Goal: Information Seeking & Learning: Learn about a topic

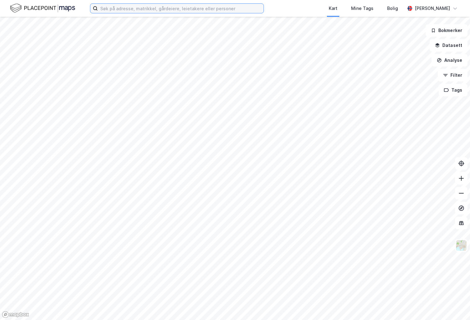
click at [147, 9] on input at bounding box center [181, 8] width 166 height 9
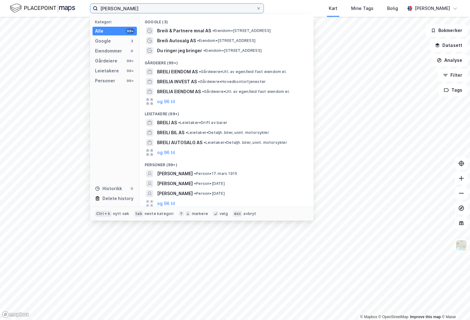
scroll to position [2, 0]
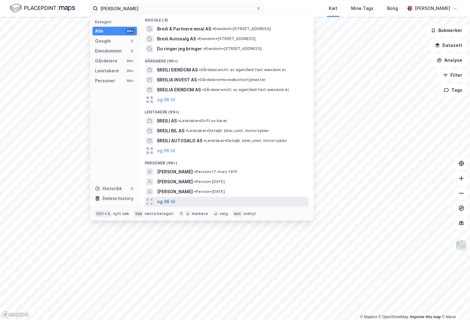
click at [166, 200] on button "og 96 til" at bounding box center [166, 201] width 18 height 7
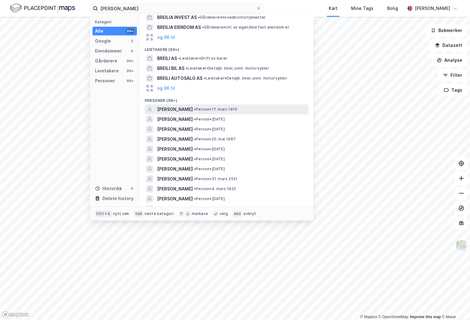
scroll to position [95, 0]
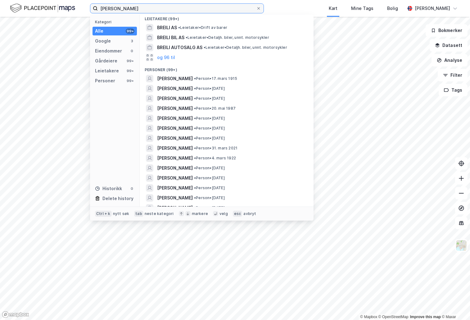
click at [129, 7] on input "[PERSON_NAME]" at bounding box center [177, 8] width 158 height 9
click at [143, 10] on input "[PERSON_NAME]" at bounding box center [177, 8] width 158 height 9
click at [127, 9] on input "[PERSON_NAME]" at bounding box center [177, 8] width 158 height 9
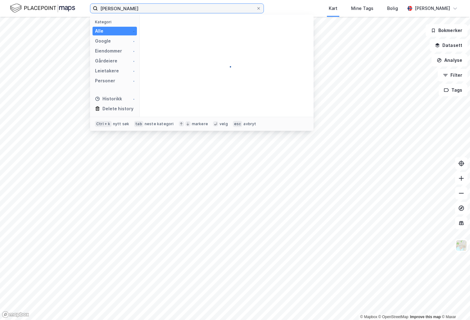
scroll to position [0, 0]
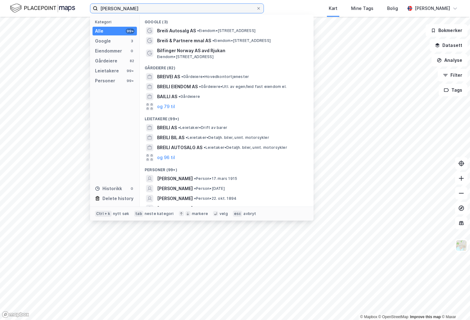
click at [129, 9] on input "[PERSON_NAME]" at bounding box center [177, 8] width 158 height 9
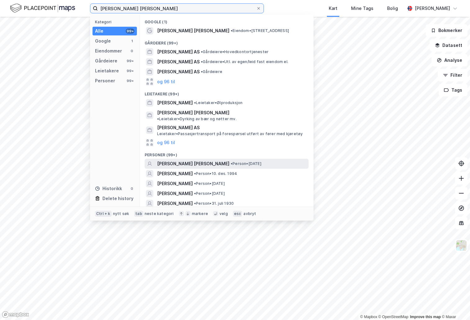
type input "[PERSON_NAME] [PERSON_NAME]"
click at [188, 160] on span "[PERSON_NAME] [PERSON_NAME]" at bounding box center [193, 163] width 72 height 7
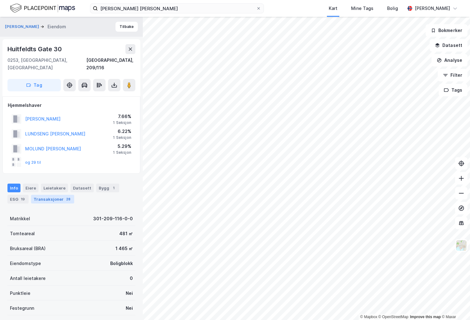
click at [57, 196] on div "Transaksjoner 28" at bounding box center [52, 199] width 43 height 9
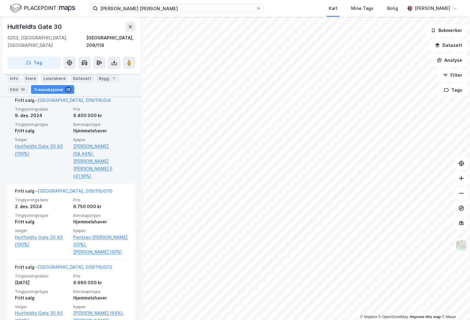
scroll to position [1087, 0]
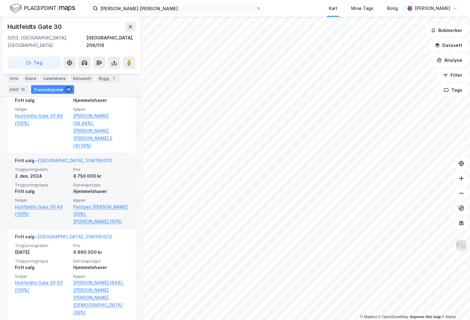
click at [117, 167] on span "Pris" at bounding box center [100, 169] width 55 height 5
click at [38, 167] on span "Tinglysningsdato" at bounding box center [42, 169] width 55 height 5
click at [20, 172] on div "2. des. 2024" at bounding box center [42, 175] width 55 height 7
click at [58, 158] on link "[GEOGRAPHIC_DATA], 209/116/0/10" at bounding box center [75, 160] width 75 height 5
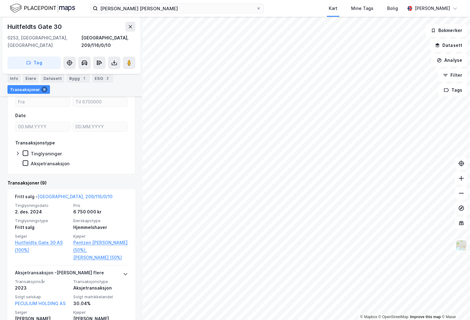
scroll to position [155, 0]
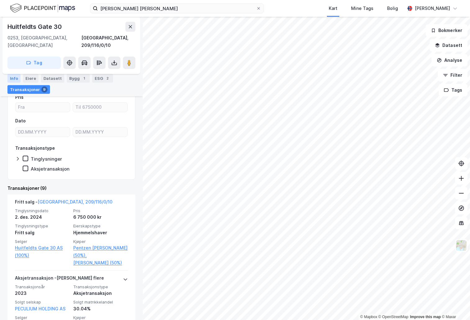
click at [13, 79] on div "Info" at bounding box center [13, 78] width 13 height 9
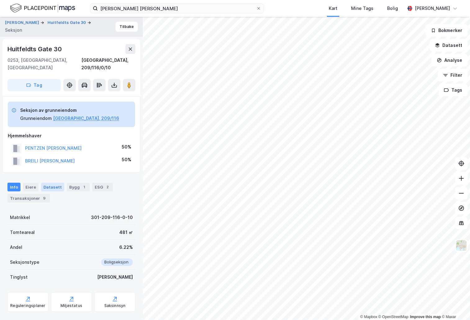
click at [56, 183] on div "Datasett" at bounding box center [52, 187] width 23 height 9
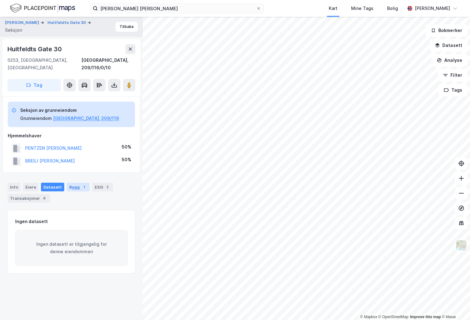
click at [81, 184] on div "1" at bounding box center [84, 187] width 6 height 6
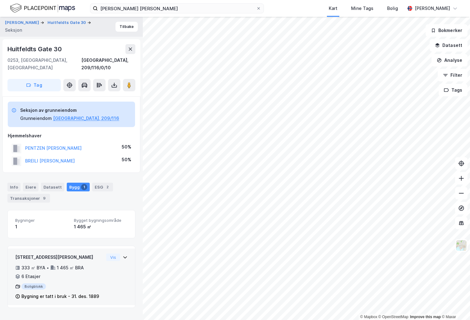
click at [123, 250] on div "80487460 - [PERSON_NAME] gate 30 333 ㎡ BYA • 1 465 ㎡ BRA • 6 Etasjer Boligblokk…" at bounding box center [71, 276] width 127 height 57
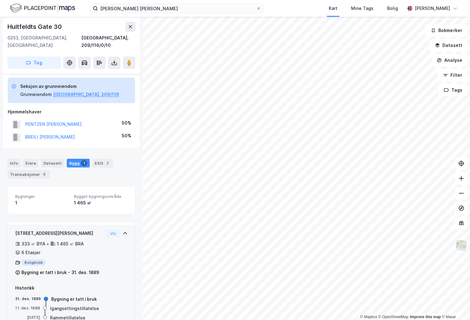
scroll to position [36, 0]
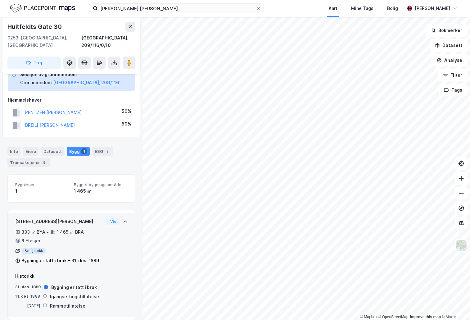
click at [81, 218] on div "[STREET_ADDRESS][PERSON_NAME]" at bounding box center [59, 221] width 88 height 7
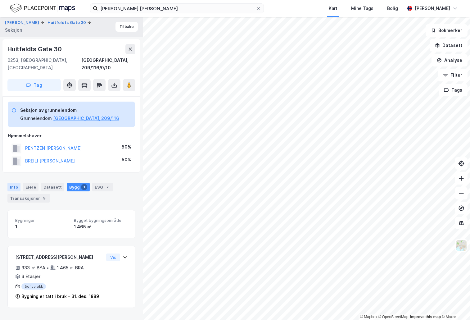
click at [15, 183] on div "Info" at bounding box center [13, 187] width 13 height 9
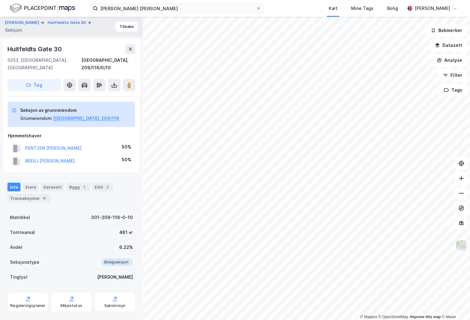
click at [119, 229] on div "481 ㎡" at bounding box center [126, 232] width 14 height 7
click at [123, 243] on div "6.22%" at bounding box center [126, 246] width 14 height 7
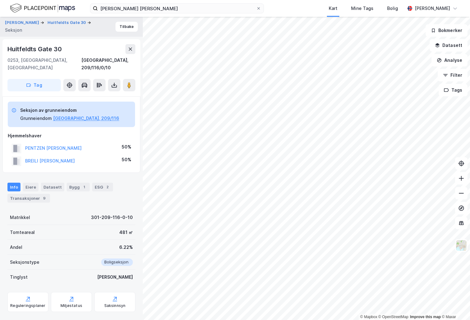
click at [116, 258] on div "Boligseksjon" at bounding box center [114, 261] width 35 height 7
click at [96, 214] on div "301-209-116-0-10" at bounding box center [112, 217] width 42 height 7
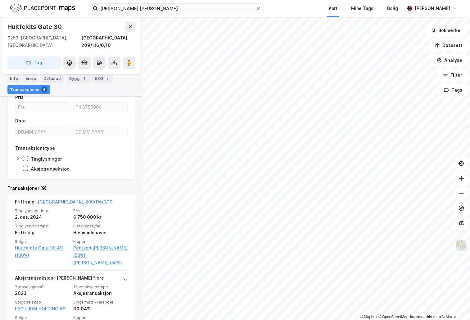
scroll to position [186, 0]
